Goal: Navigation & Orientation: Find specific page/section

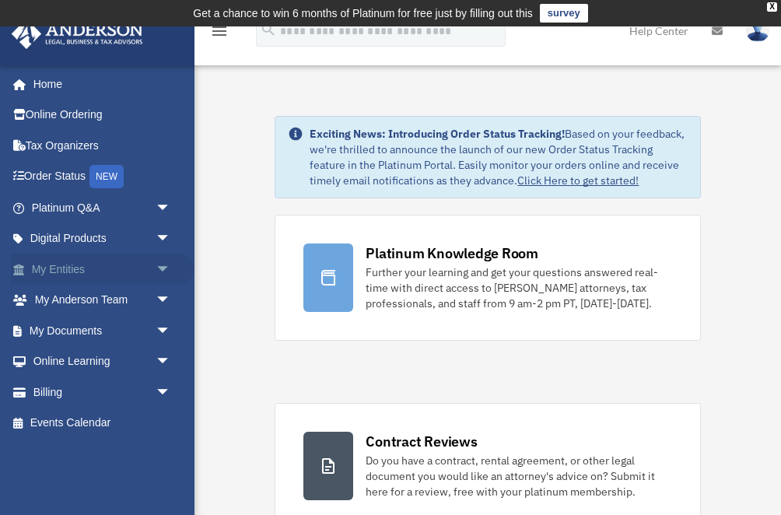
click at [164, 264] on span "arrow_drop_down" at bounding box center [171, 270] width 31 height 32
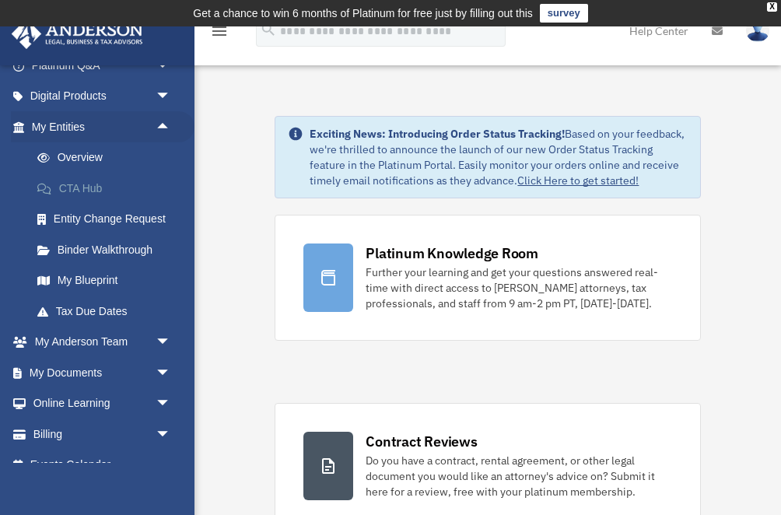
scroll to position [163, 0]
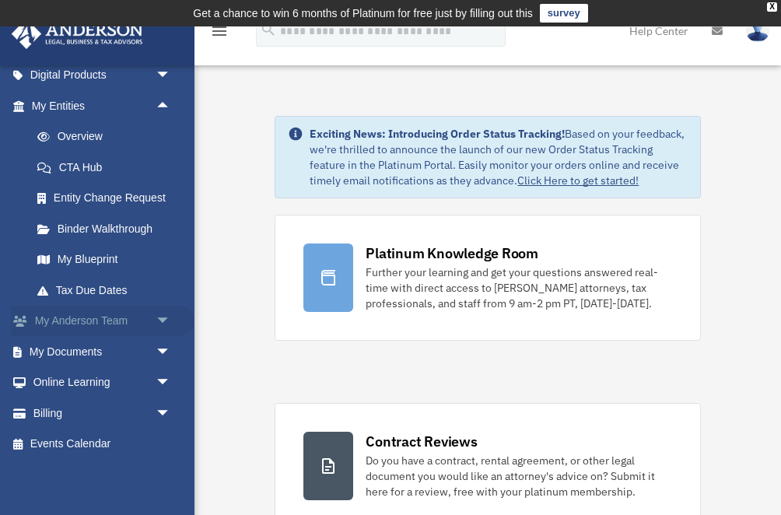
click at [163, 318] on span "arrow_drop_down" at bounding box center [171, 322] width 31 height 32
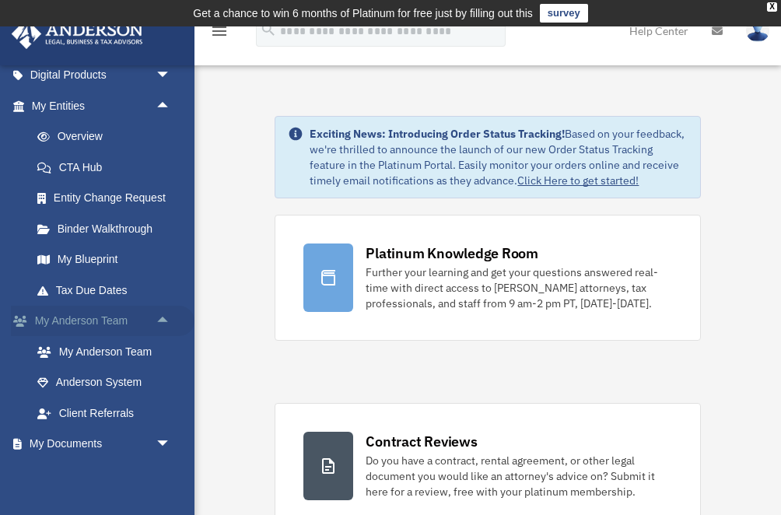
click at [164, 317] on span "arrow_drop_up" at bounding box center [171, 322] width 31 height 32
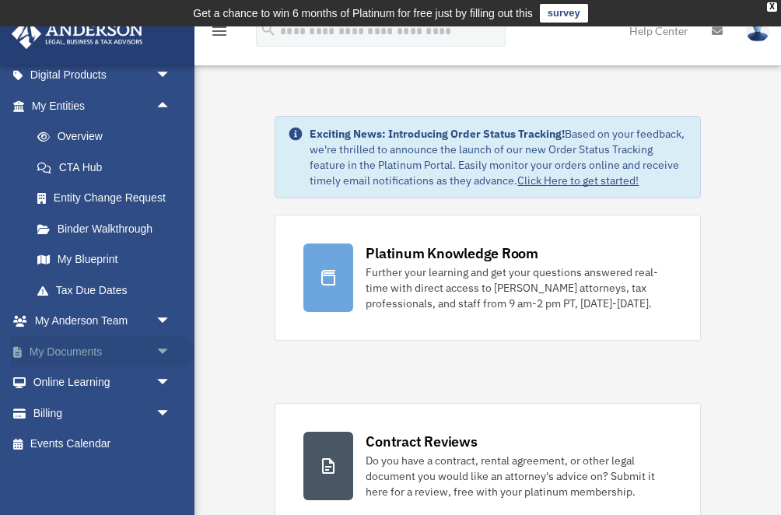
click at [163, 348] on span "arrow_drop_down" at bounding box center [171, 352] width 31 height 32
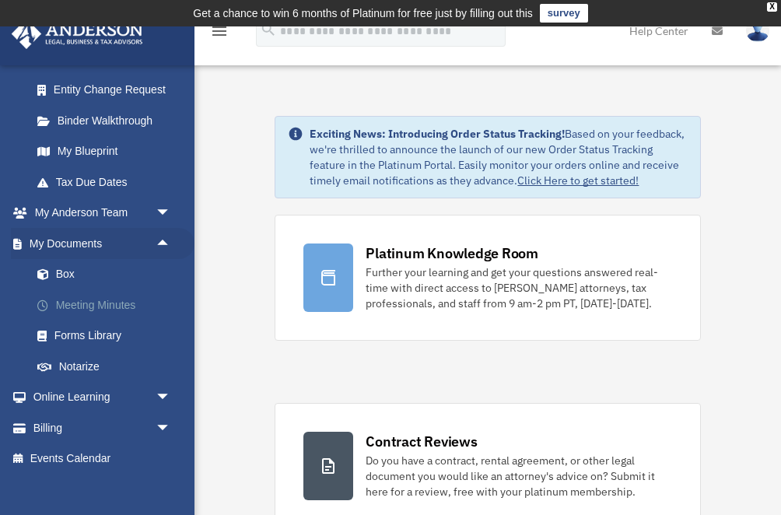
scroll to position [286, 0]
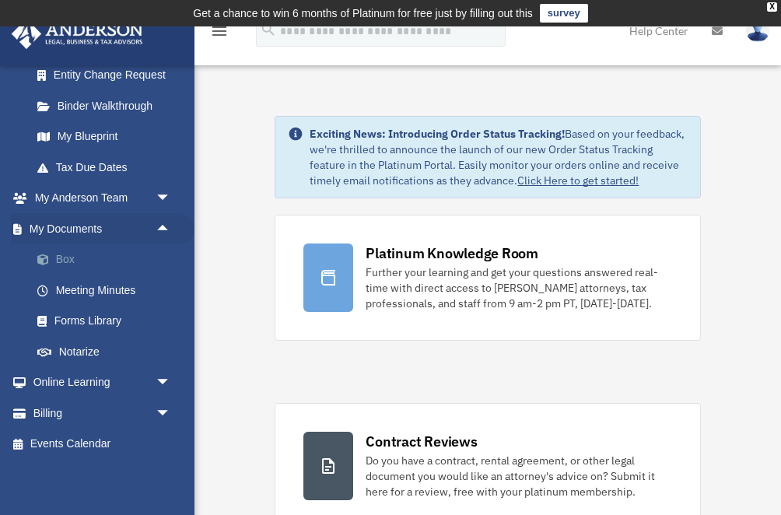
click at [54, 258] on span at bounding box center [51, 259] width 10 height 11
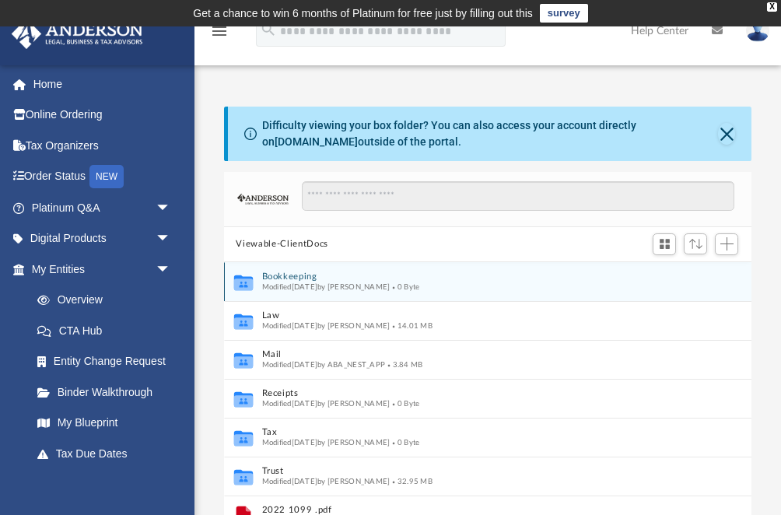
click at [245, 281] on icon "grid" at bounding box center [242, 283] width 19 height 16
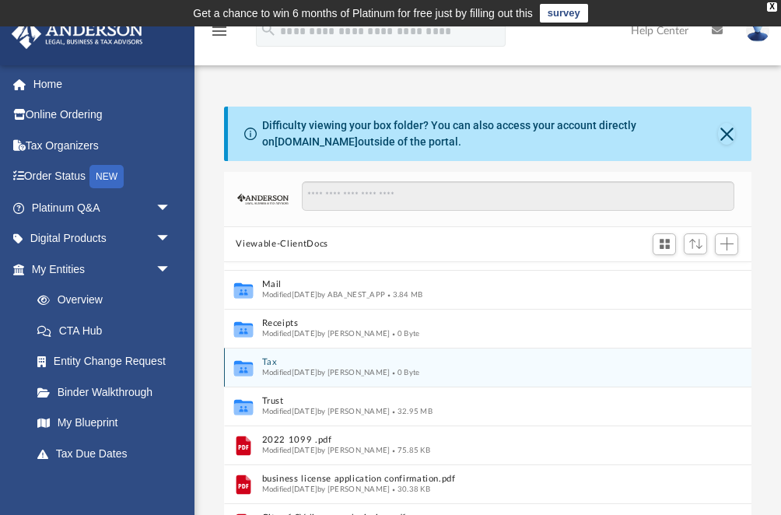
scroll to position [66, 0]
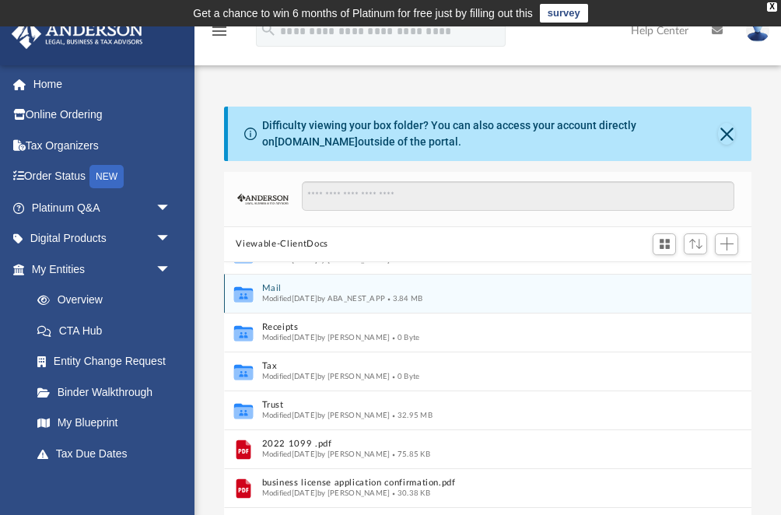
click at [253, 289] on icon "Collaborated Folder" at bounding box center [242, 293] width 23 height 25
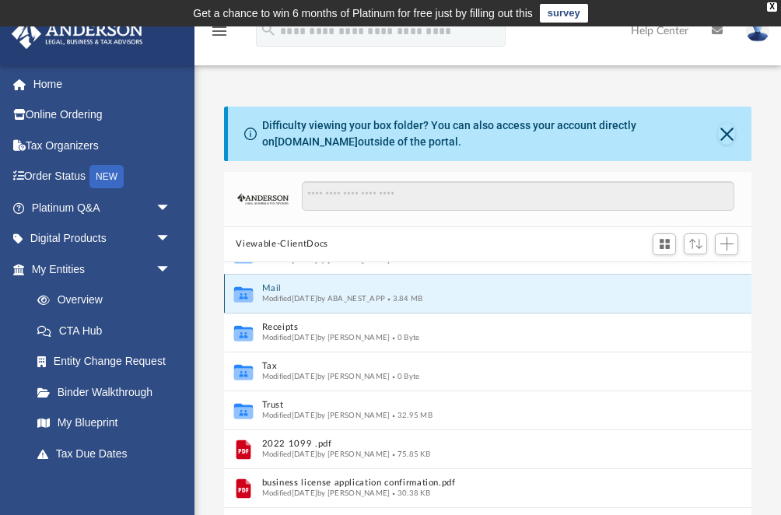
click at [250, 292] on icon "grid" at bounding box center [242, 295] width 19 height 12
click at [244, 296] on icon "grid" at bounding box center [242, 294] width 19 height 16
click at [385, 301] on span "Modified Fri Jul 25 2025 by ABA_NEST_APP" at bounding box center [323, 298] width 124 height 8
click at [478, 291] on button "Mail" at bounding box center [477, 288] width 432 height 10
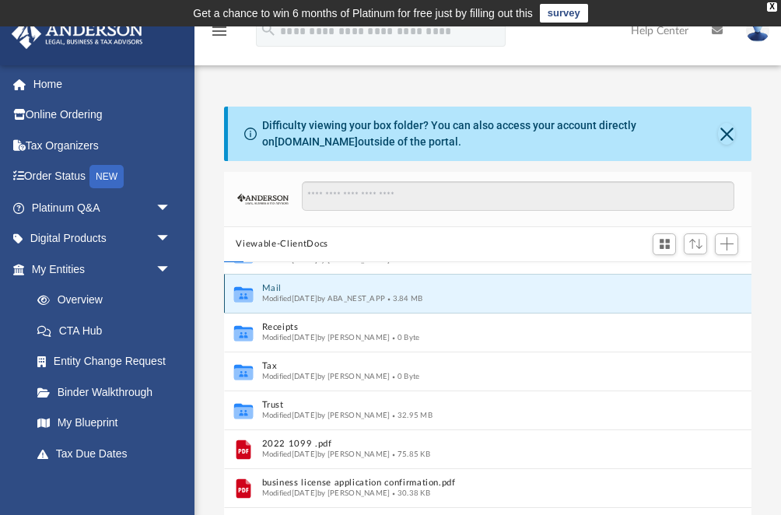
click at [620, 296] on div "Modified Fri Jul 25 2025 by ABA_NEST_APP 3.84 MB" at bounding box center [477, 298] width 432 height 10
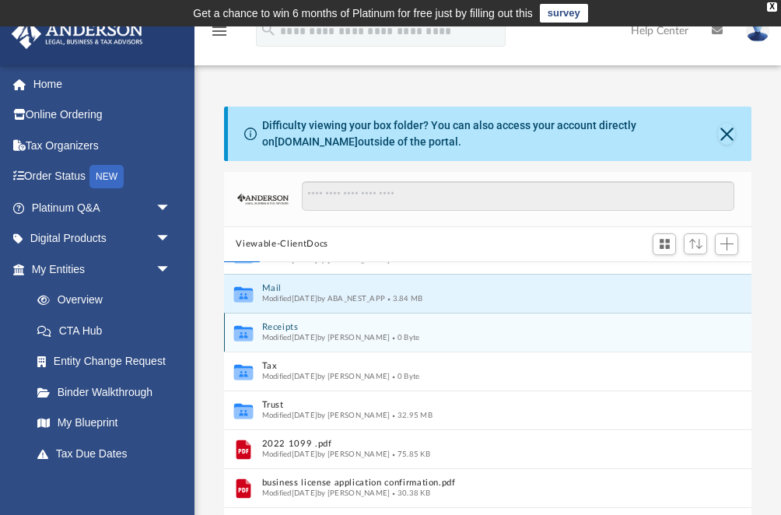
click at [485, 315] on div "Collaborated Folder Receipts Modified Mon Apr 8 2024 by Charles Rogler 0 Byte" at bounding box center [488, 332] width 528 height 39
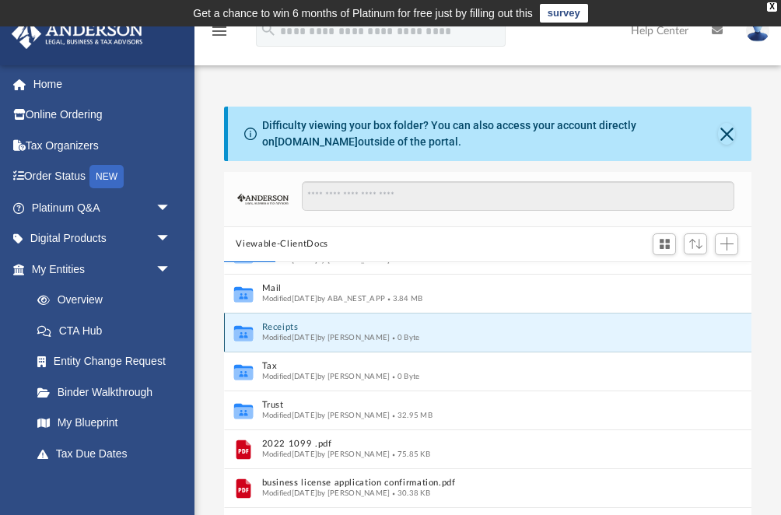
click at [344, 323] on button "Receipts" at bounding box center [477, 327] width 432 height 10
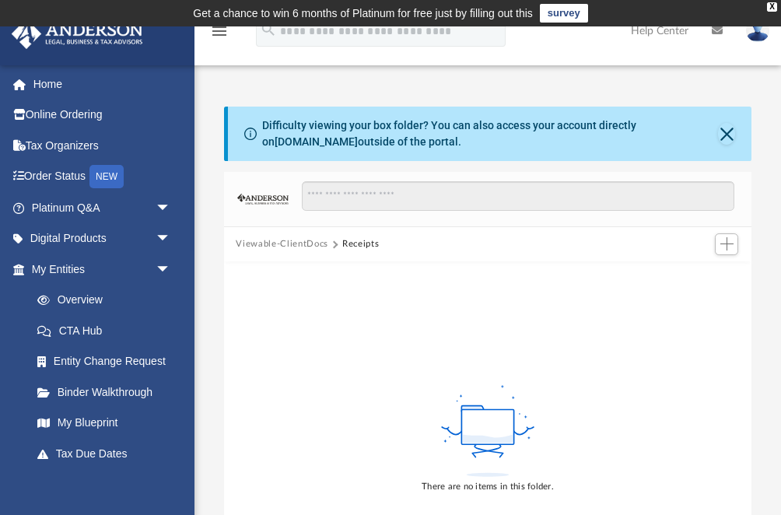
click at [557, 339] on div "There are no items in this folder." at bounding box center [488, 437] width 528 height 353
click at [162, 239] on span "arrow_drop_down" at bounding box center [171, 239] width 31 height 32
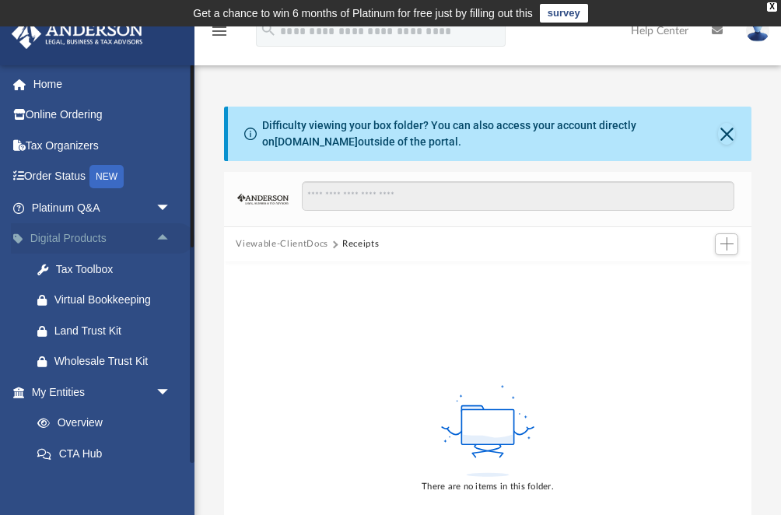
click at [163, 234] on span "arrow_drop_up" at bounding box center [171, 239] width 31 height 32
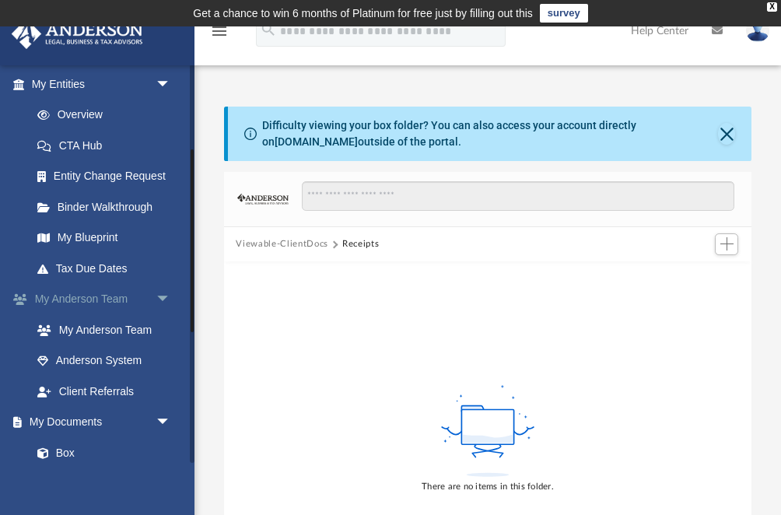
scroll to position [198, 0]
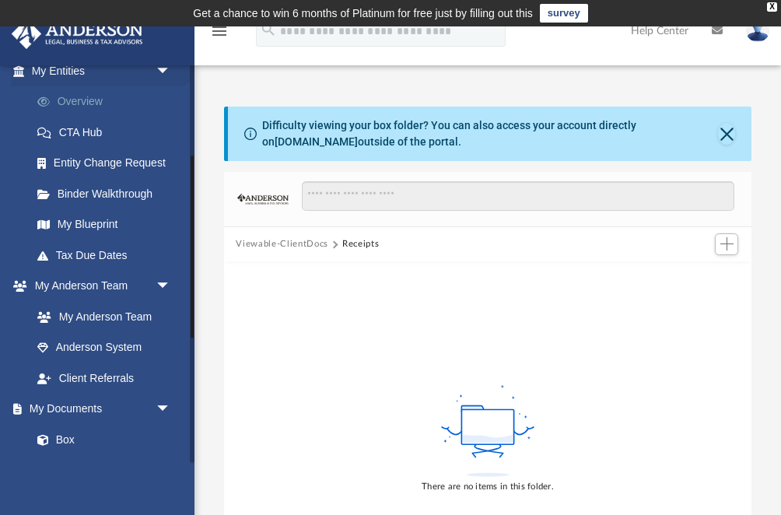
click at [83, 98] on link "Overview" at bounding box center [108, 101] width 173 height 31
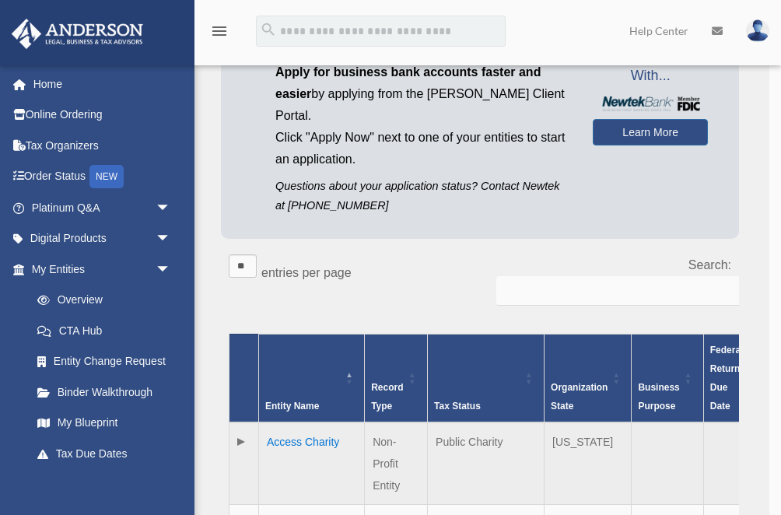
scroll to position [234, 0]
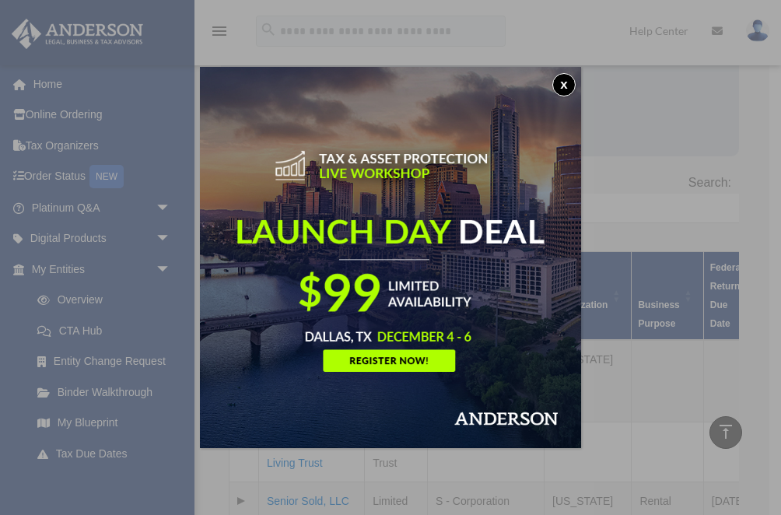
click at [567, 86] on button "x" at bounding box center [563, 84] width 23 height 23
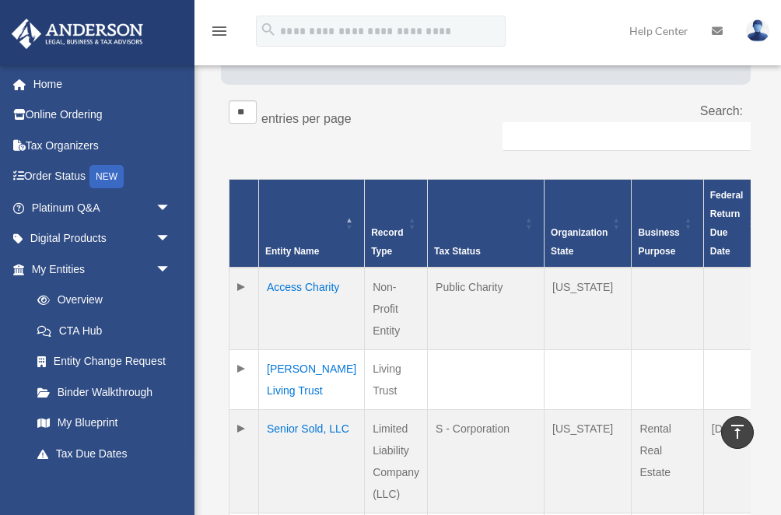
scroll to position [455, 0]
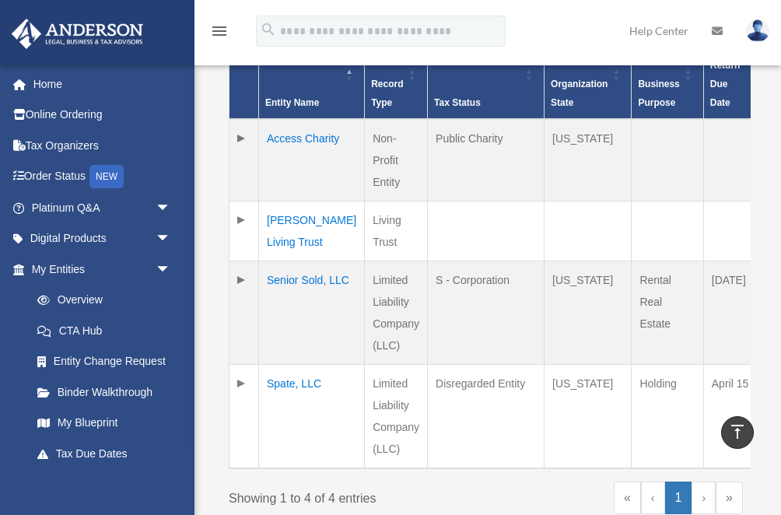
click at [283, 119] on td "Access Charity" at bounding box center [312, 160] width 106 height 82
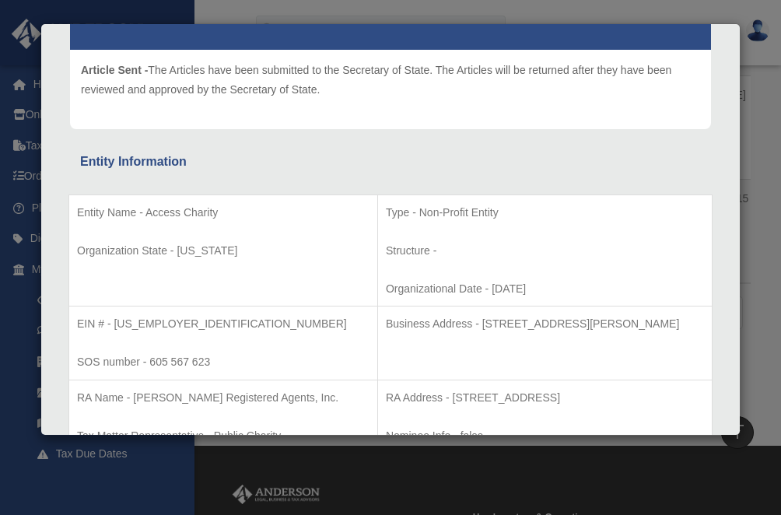
scroll to position [0, 0]
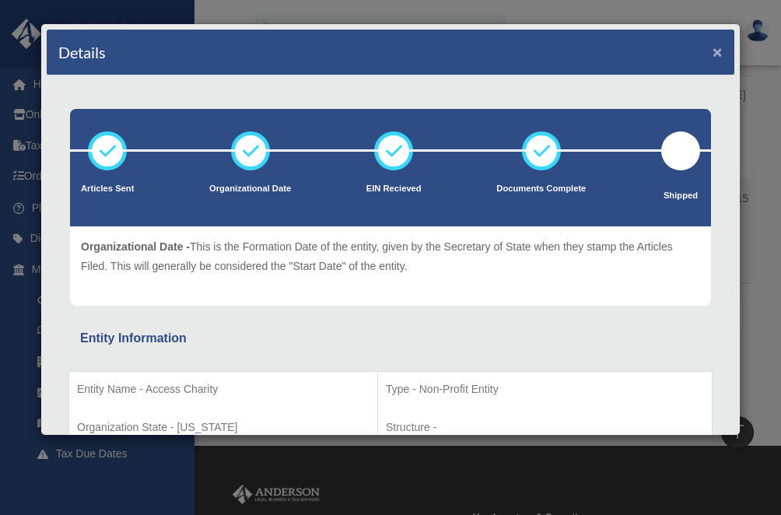
click at [716, 51] on button "×" at bounding box center [717, 52] width 10 height 16
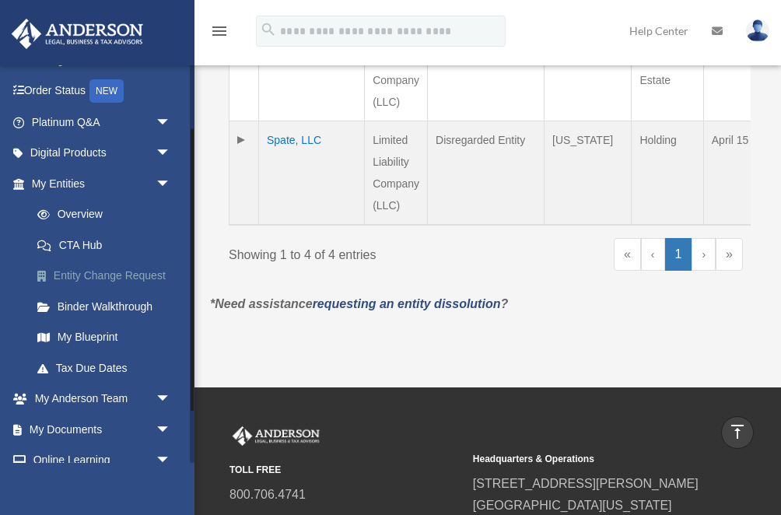
scroll to position [90, 0]
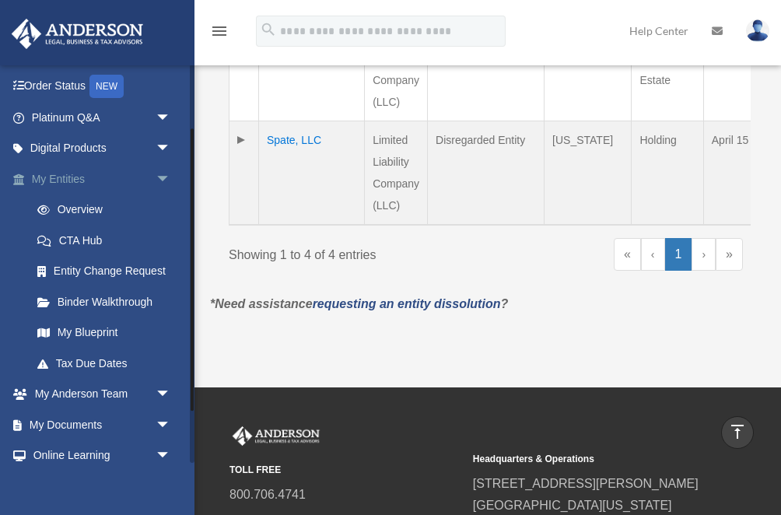
click at [165, 177] on span "arrow_drop_down" at bounding box center [171, 179] width 31 height 32
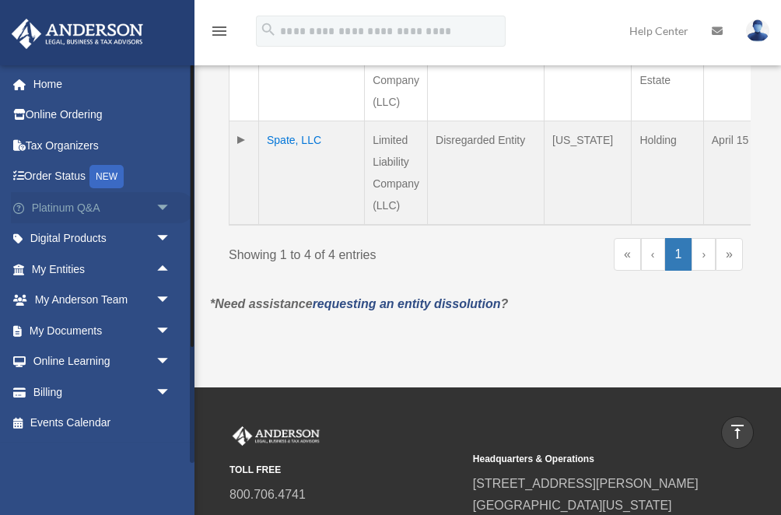
click at [162, 205] on span "arrow_drop_down" at bounding box center [171, 208] width 31 height 32
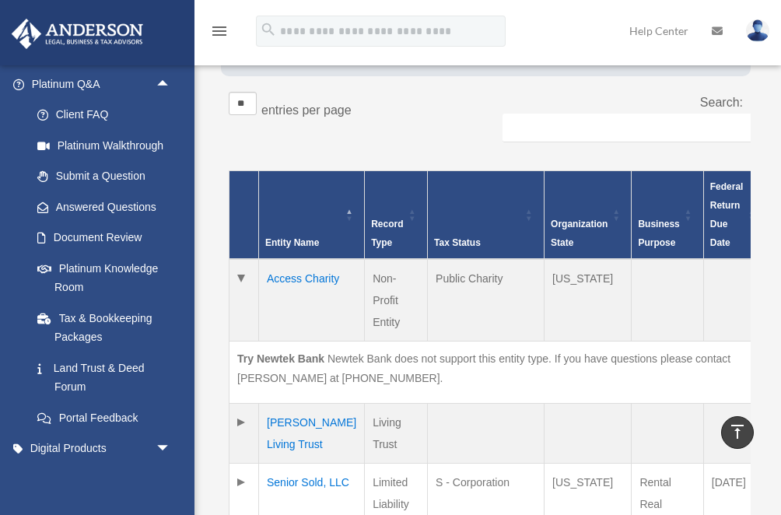
scroll to position [313, 0]
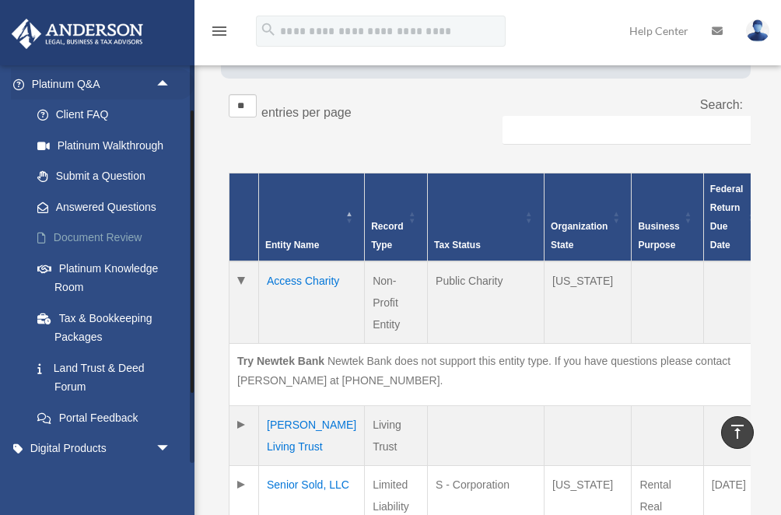
click at [52, 236] on span at bounding box center [50, 238] width 8 height 11
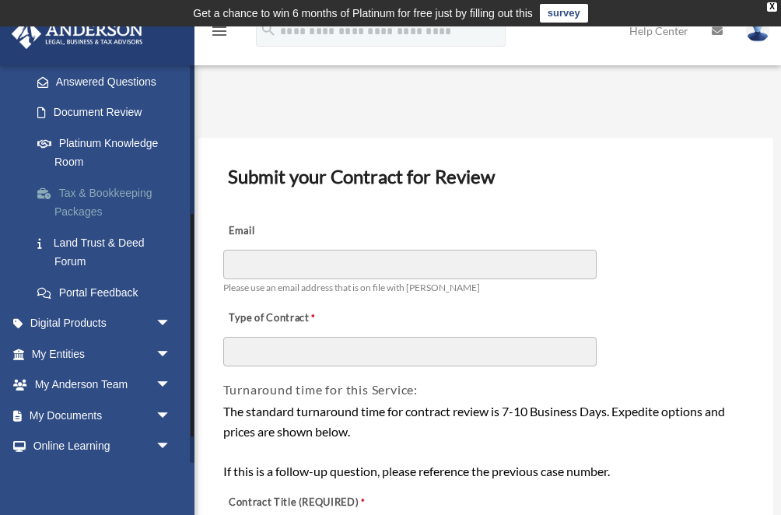
scroll to position [280, 0]
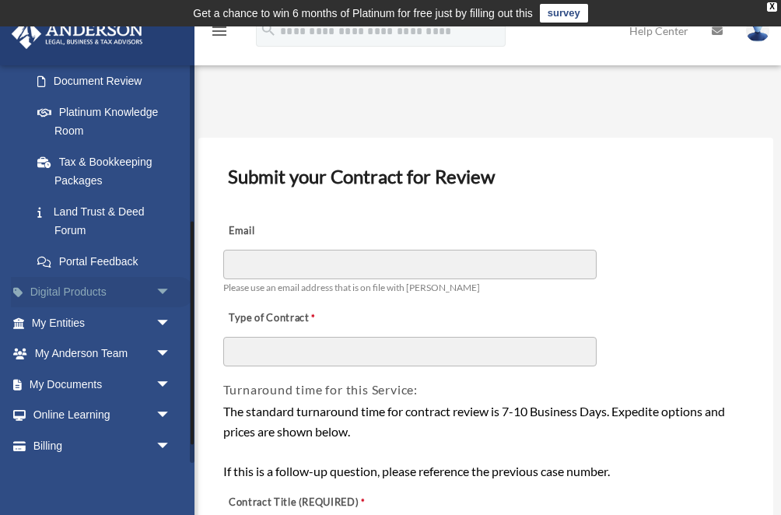
click at [163, 289] on span "arrow_drop_down" at bounding box center [171, 293] width 31 height 32
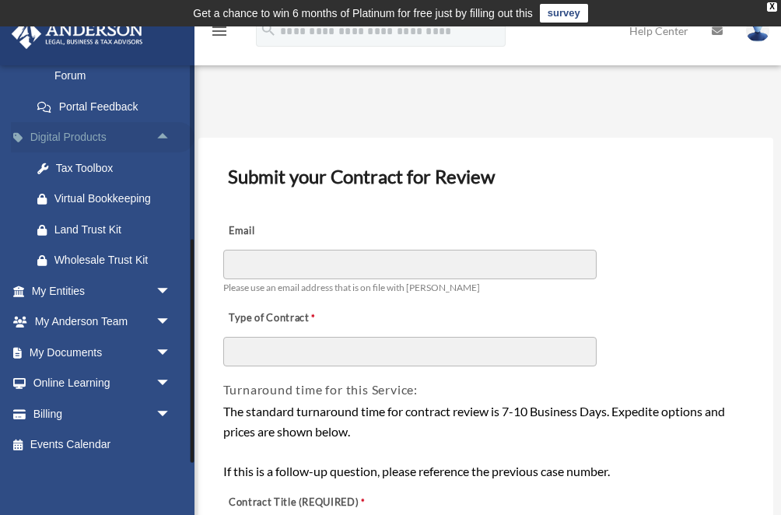
scroll to position [436, 0]
click at [46, 256] on span at bounding box center [50, 259] width 9 height 11
click at [54, 349] on link "My Documents arrow_drop_down" at bounding box center [103, 351] width 184 height 31
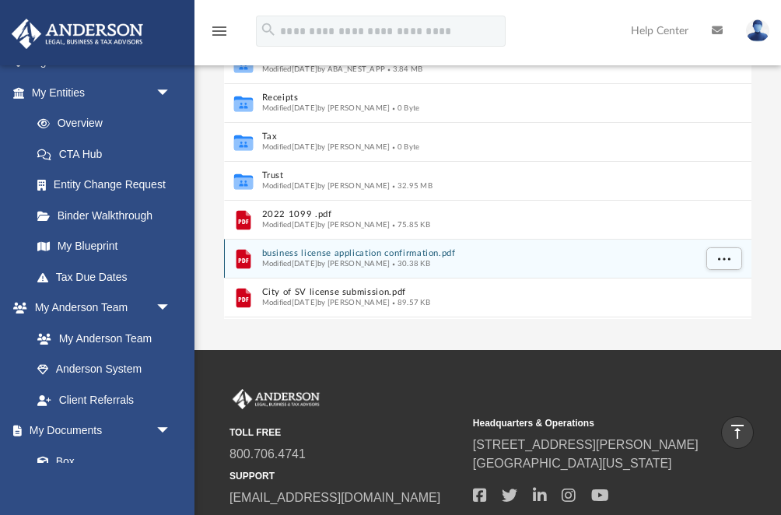
scroll to position [295, 0]
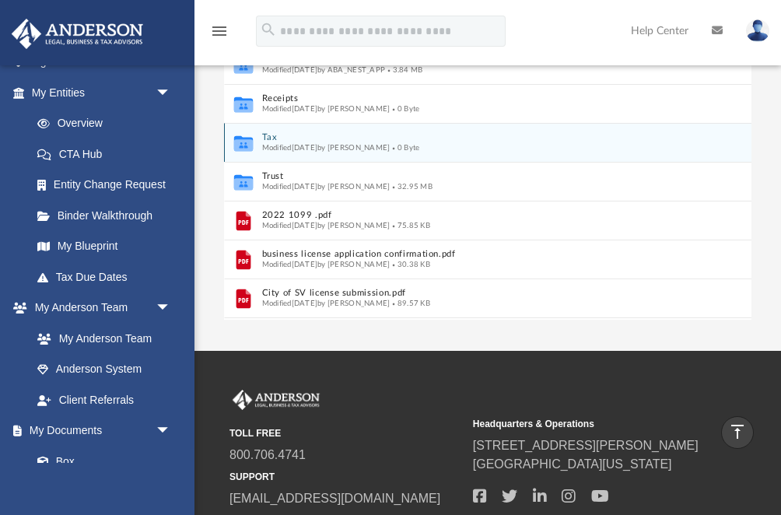
click at [247, 142] on icon "grid" at bounding box center [242, 144] width 19 height 12
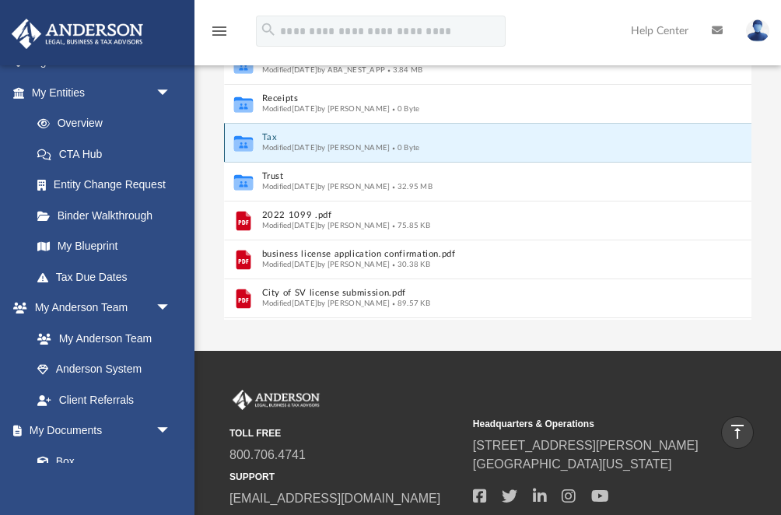
click at [249, 137] on icon "grid" at bounding box center [242, 143] width 19 height 16
click at [243, 138] on icon "grid" at bounding box center [242, 144] width 19 height 12
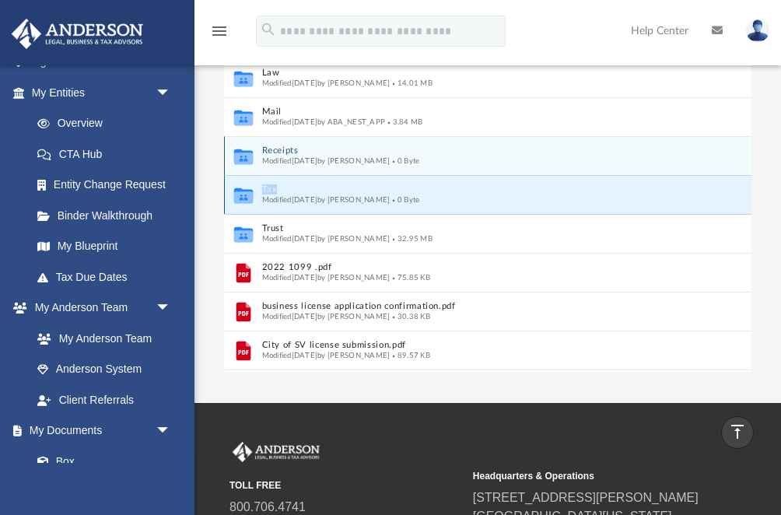
scroll to position [241, 0]
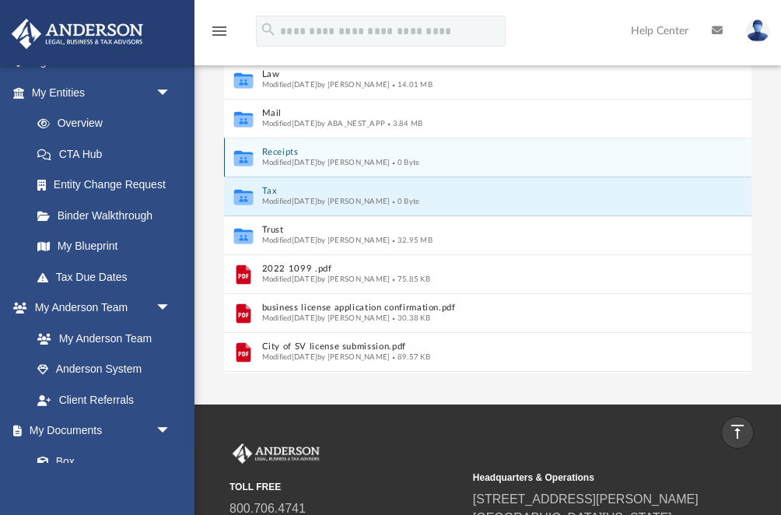
click at [241, 152] on icon "grid" at bounding box center [242, 158] width 19 height 16
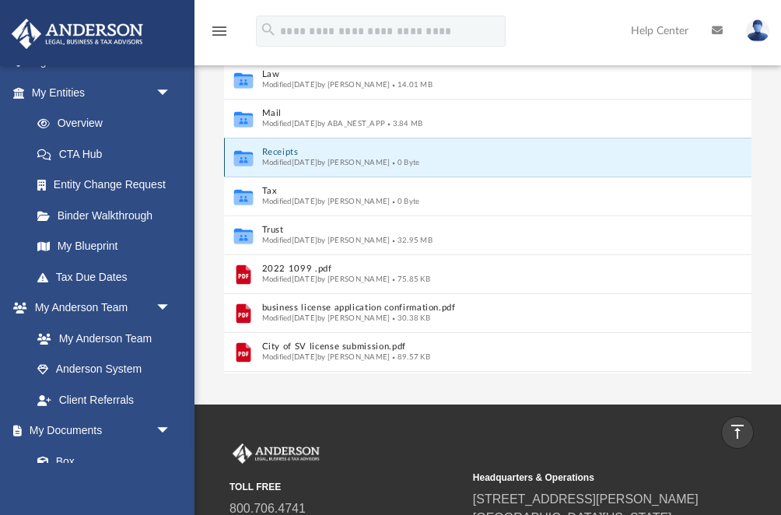
click at [419, 161] on span "0 Byte" at bounding box center [405, 162] width 30 height 8
click at [242, 161] on icon "grid" at bounding box center [242, 159] width 19 height 12
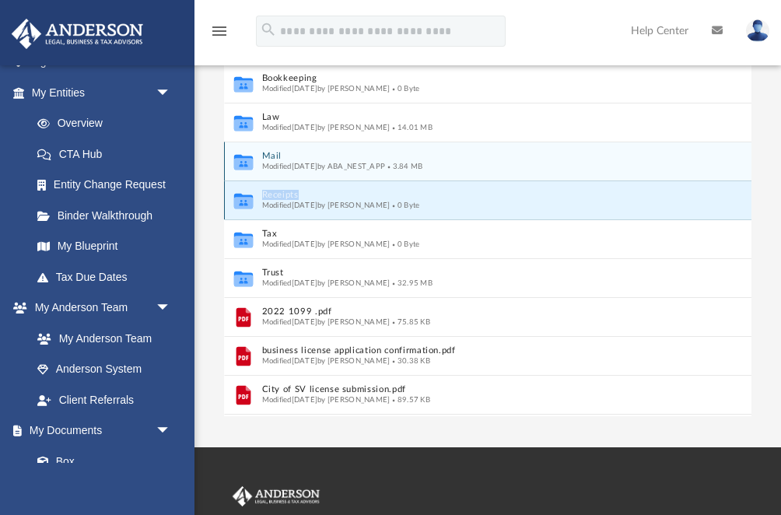
scroll to position [197, 0]
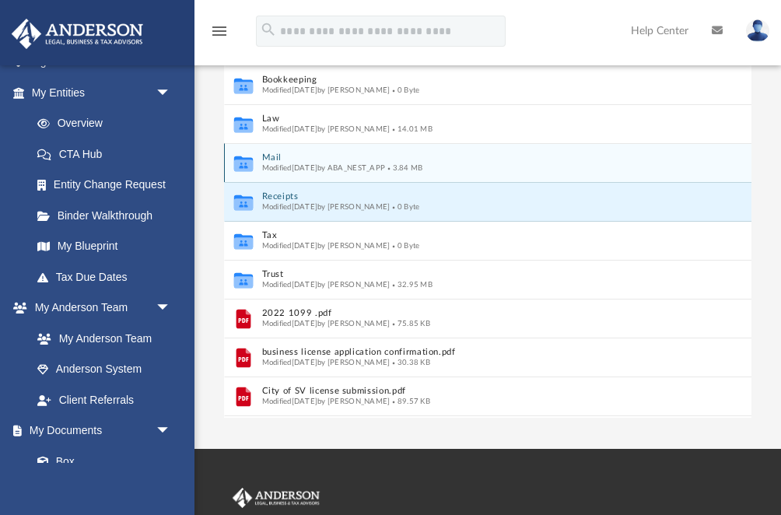
click at [242, 161] on icon "grid" at bounding box center [242, 165] width 19 height 12
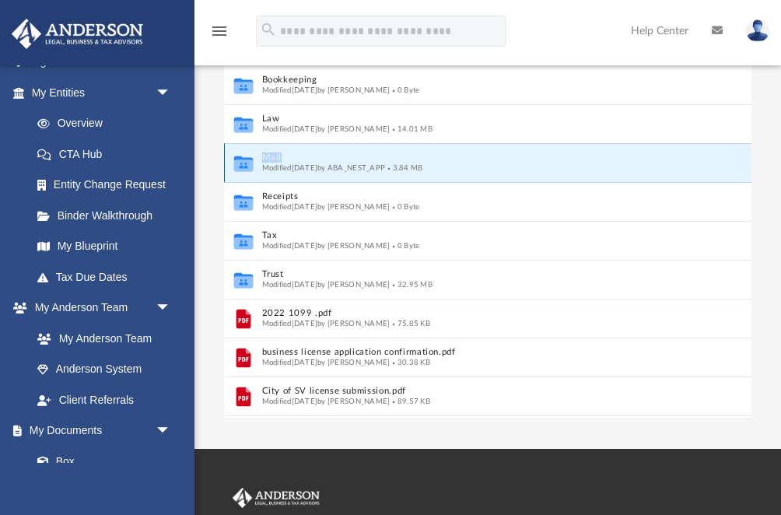
click at [242, 161] on icon "grid" at bounding box center [242, 165] width 19 height 12
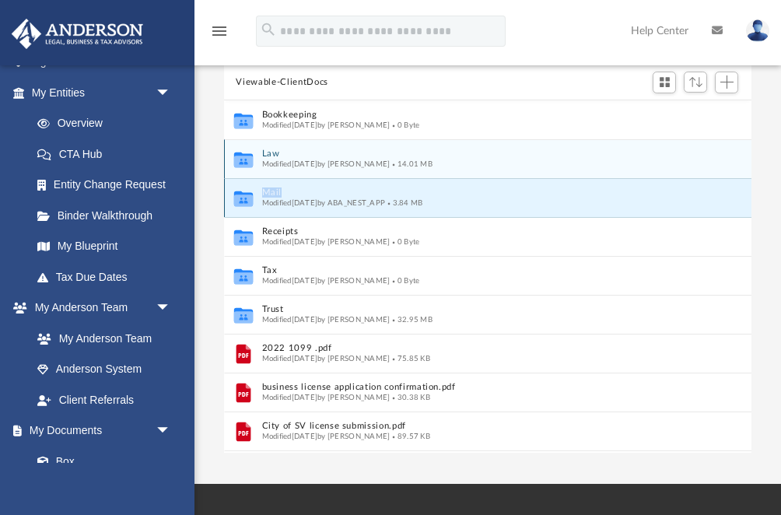
scroll to position [159, 0]
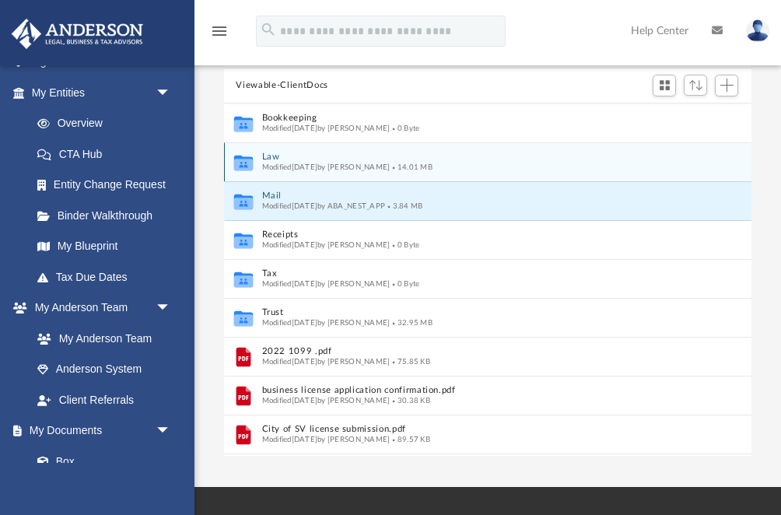
click at [242, 161] on icon "grid" at bounding box center [242, 164] width 19 height 12
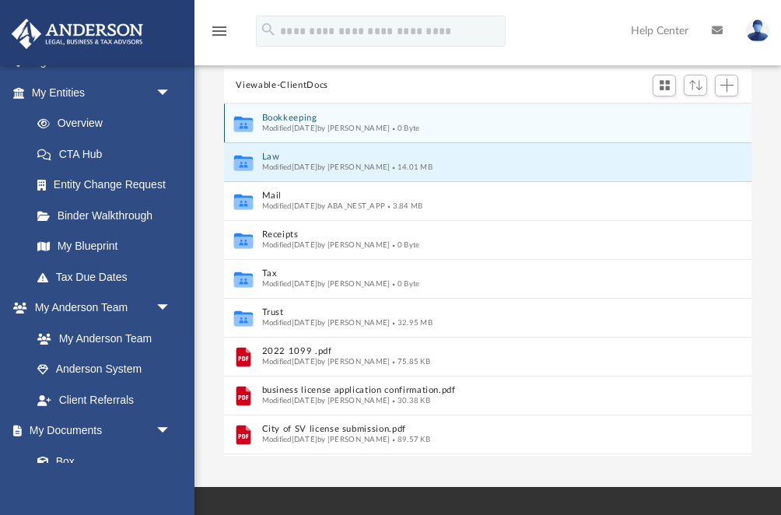
click at [243, 122] on icon "grid" at bounding box center [242, 125] width 19 height 12
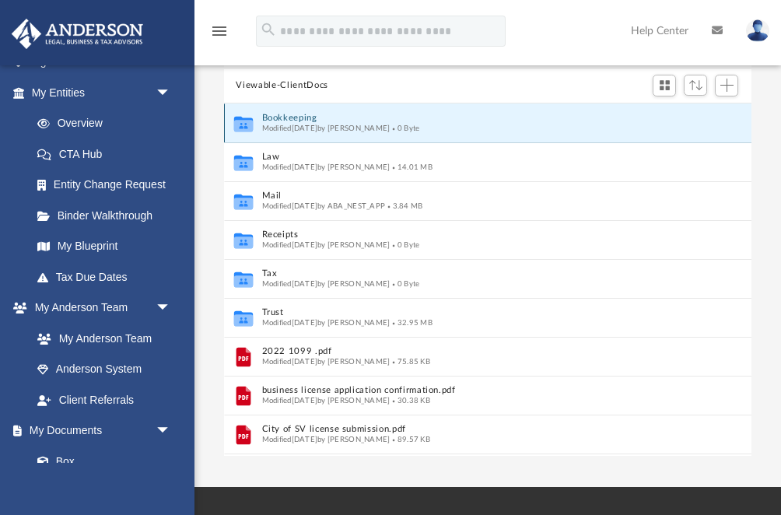
click at [245, 122] on g "grid" at bounding box center [242, 124] width 19 height 16
drag, startPoint x: 247, startPoint y: 122, endPoint x: 258, endPoint y: 122, distance: 11.7
click at [258, 122] on div "Collaborated Folder Bookkeeping Modified [DATE] by [PERSON_NAME] 0 Byte" at bounding box center [488, 122] width 528 height 39
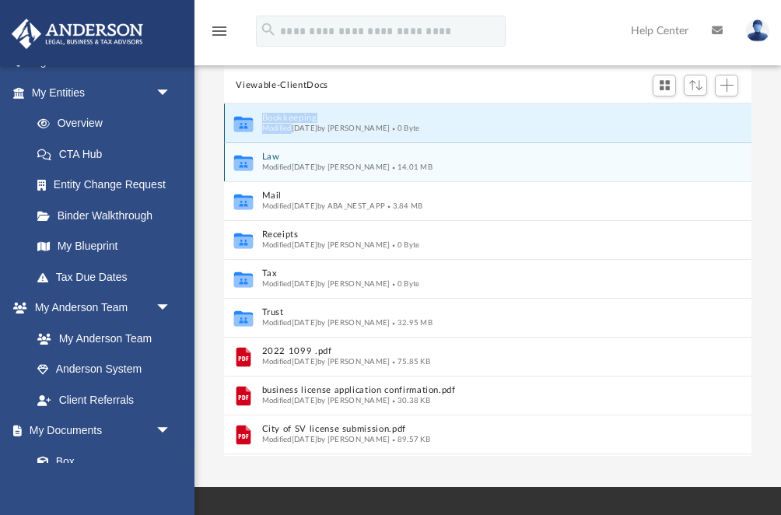
scroll to position [0, 0]
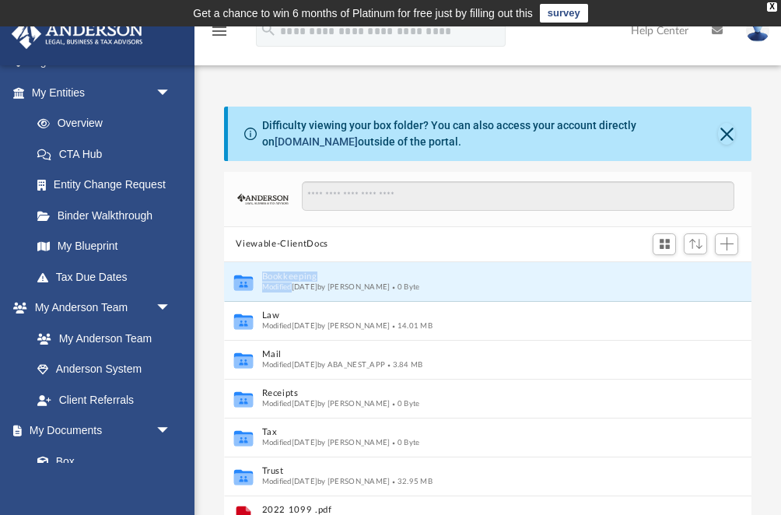
click at [358, 135] on link "[DOMAIN_NAME]" at bounding box center [316, 141] width 83 height 12
